Goal: Task Accomplishment & Management: Use online tool/utility

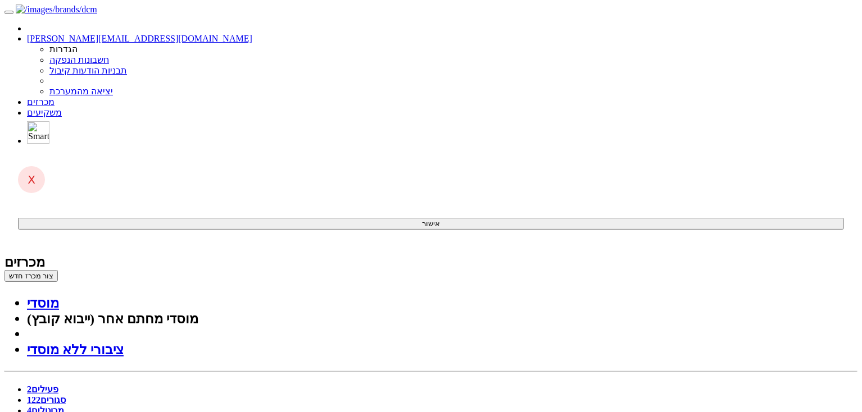
click at [544, 255] on div "מכרזים" at bounding box center [430, 263] width 853 height 16
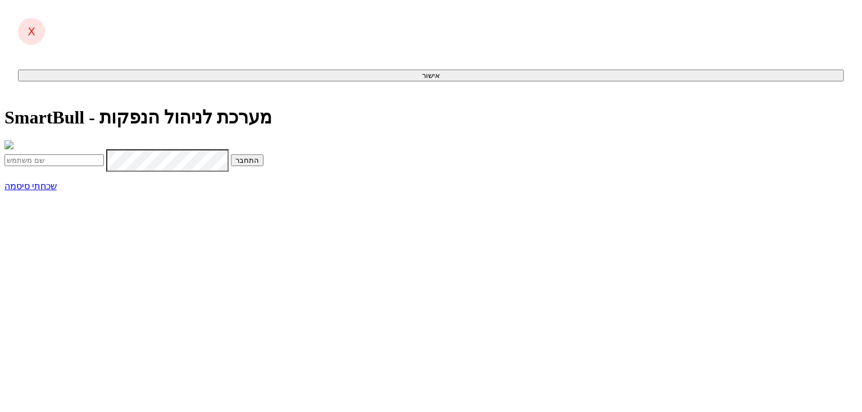
type input "[PERSON_NAME][EMAIL_ADDRESS][DOMAIN_NAME]"
click at [264, 166] on button "התחבר" at bounding box center [247, 161] width 33 height 12
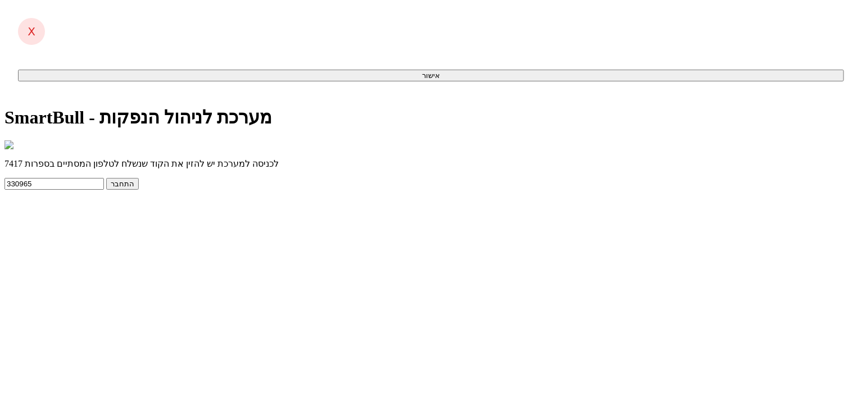
type input "330965"
click at [106, 178] on button "התחבר" at bounding box center [122, 184] width 33 height 12
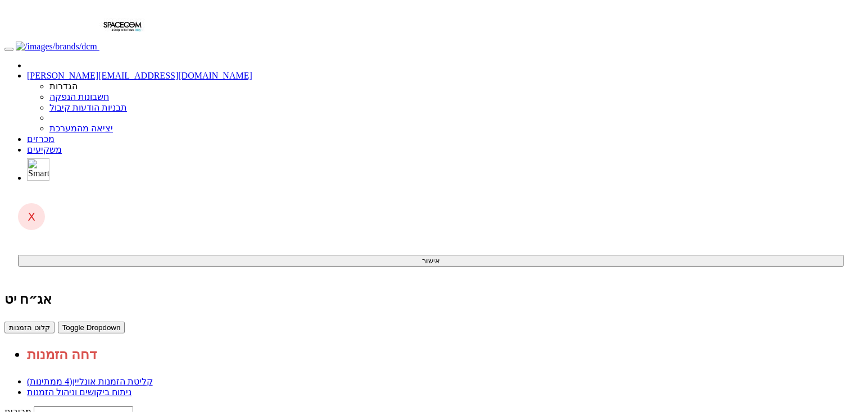
click at [131, 388] on link "ניתוח ביקושים וניהול הזמנות" at bounding box center [79, 393] width 105 height 10
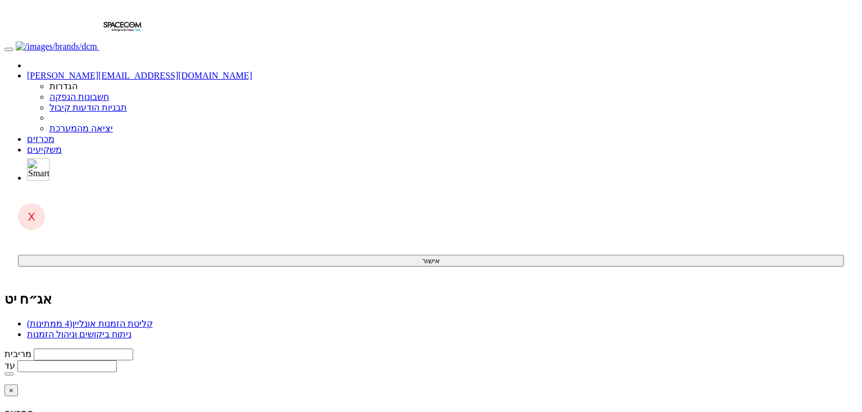
click at [72, 319] on span "(4 ממתינות)" at bounding box center [50, 324] width 46 height 10
click at [55, 134] on link "מכרזים" at bounding box center [41, 139] width 28 height 10
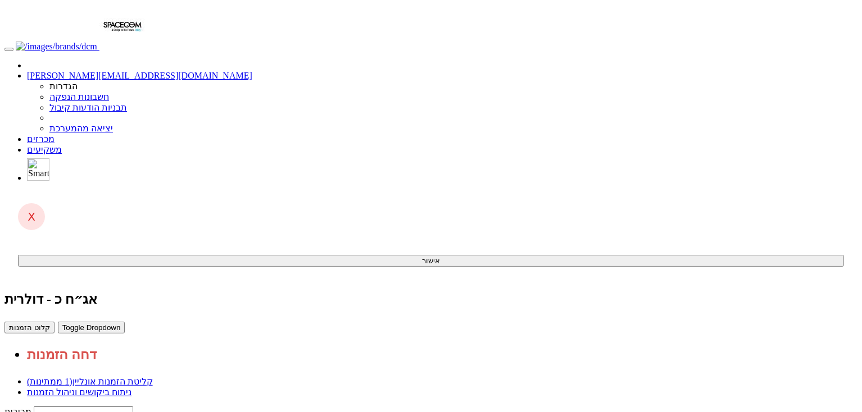
click at [131, 388] on link "ניתוח ביקושים וניהול הזמנות" at bounding box center [79, 393] width 105 height 10
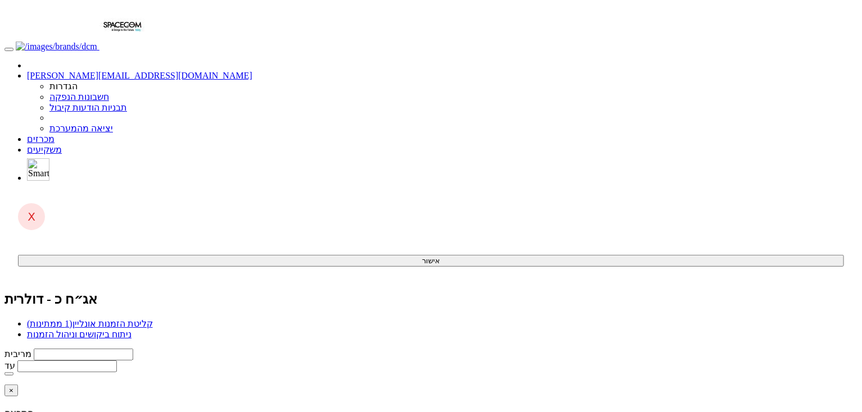
click at [153, 319] on link "קליטת הזמנות אונליין (1 ממתינות)" at bounding box center [90, 324] width 126 height 10
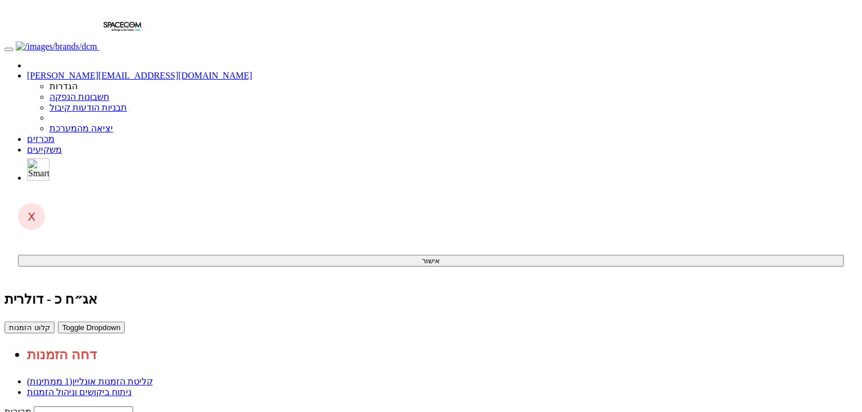
click at [55, 134] on link "מכרזים" at bounding box center [41, 139] width 28 height 10
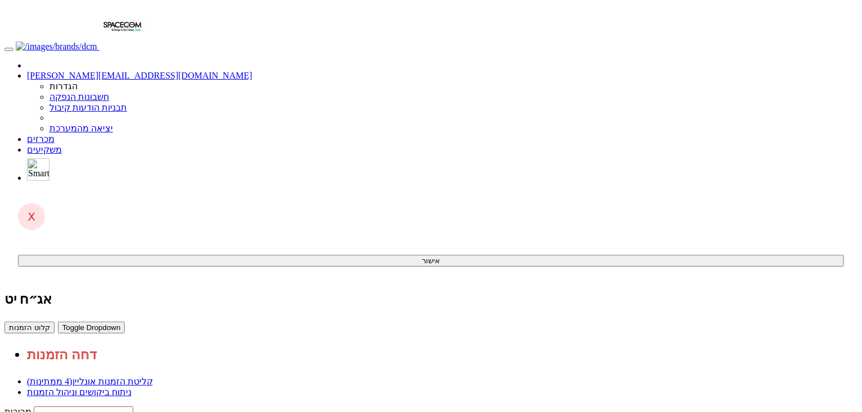
click at [131, 388] on link "ניתוח ביקושים וניהול הזמנות" at bounding box center [79, 393] width 105 height 10
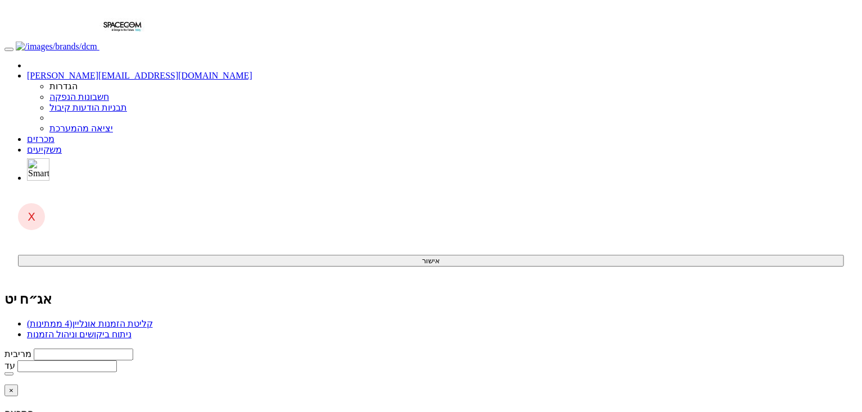
click at [153, 319] on link "קליטת הזמנות אונליין (4 ממתינות)" at bounding box center [90, 324] width 126 height 10
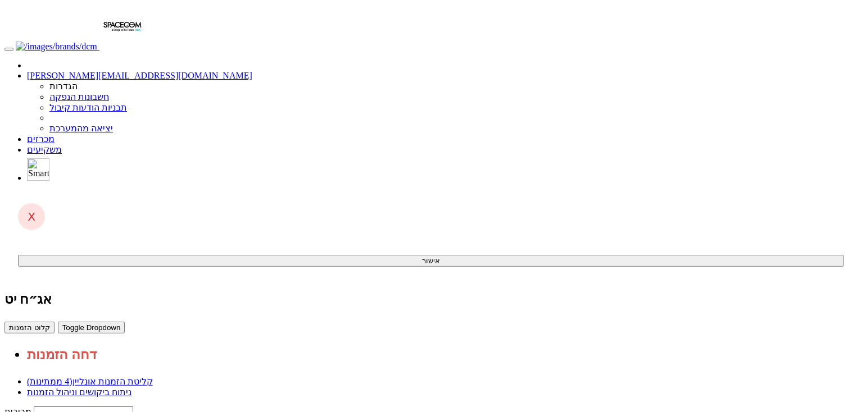
click at [131, 388] on link "ניתוח ביקושים וניהול הזמנות" at bounding box center [79, 393] width 105 height 10
